Goal: Navigation & Orientation: Find specific page/section

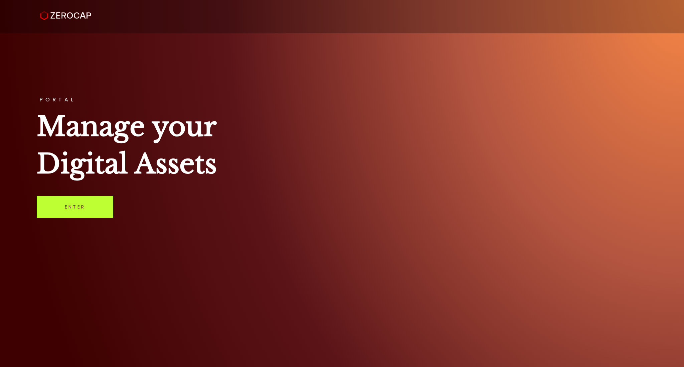
click at [86, 208] on link "Enter" at bounding box center [75, 207] width 76 height 22
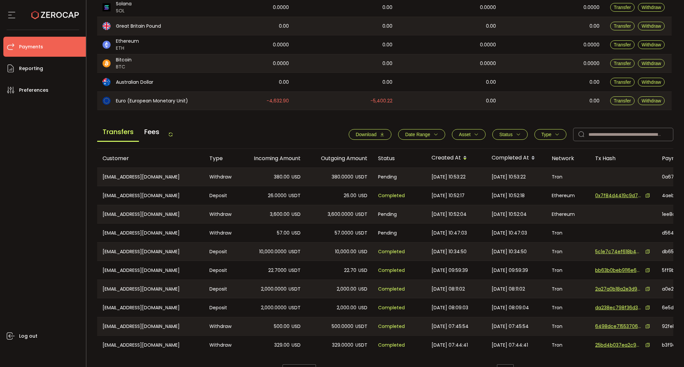
scroll to position [174, 0]
